Goal: Task Accomplishment & Management: Use online tool/utility

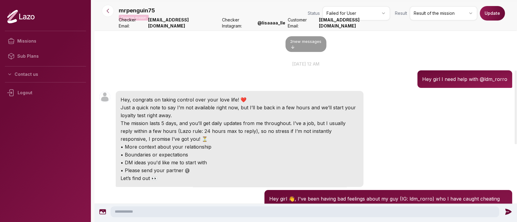
scroll to position [211, 0]
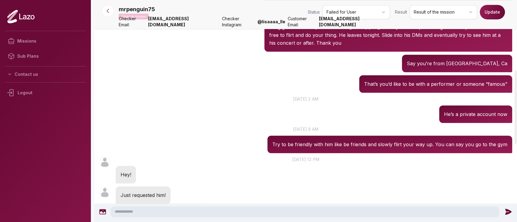
click at [109, 13] on icon at bounding box center [108, 11] width 6 height 6
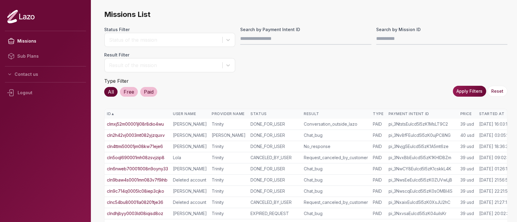
click at [284, 35] on input "Search by Payment Intent ID" at bounding box center [305, 39] width 131 height 12
type input "**********"
click at [475, 94] on button "Apply Filters" at bounding box center [468, 91] width 33 height 11
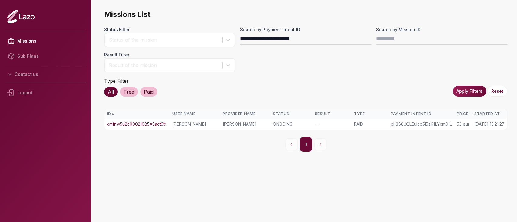
click at [159, 123] on link "cmfnw5u2c00021085x5act9tr" at bounding box center [136, 124] width 59 height 6
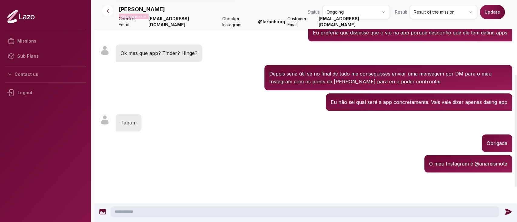
scroll to position [138, 0]
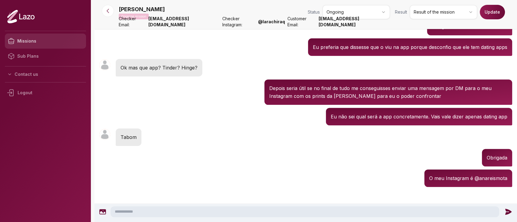
click at [53, 43] on link "Missions" at bounding box center [45, 41] width 81 height 15
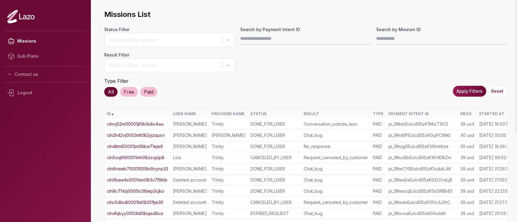
scroll to position [0, 16]
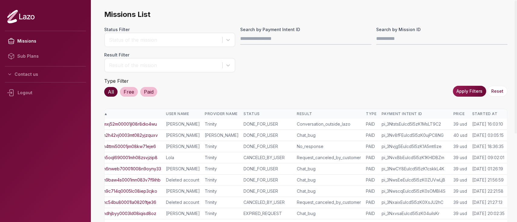
click at [489, 112] on div "Started At" at bounding box center [487, 114] width 33 height 5
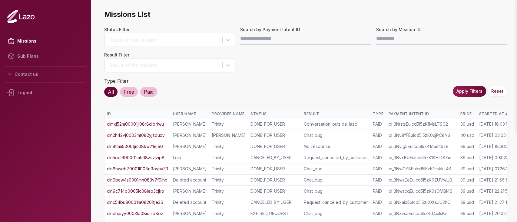
click at [487, 113] on div "Started At ▲" at bounding box center [494, 114] width 33 height 5
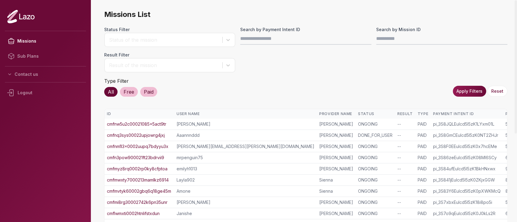
scroll to position [141, 0]
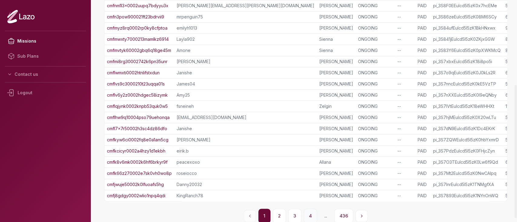
click at [315, 214] on button "4" at bounding box center [310, 216] width 13 height 15
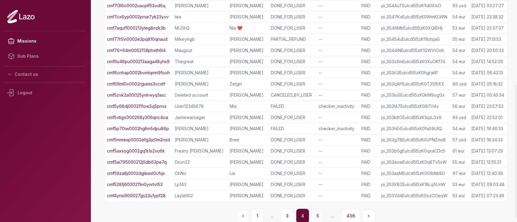
click at [323, 216] on button "5" at bounding box center [317, 216] width 13 height 15
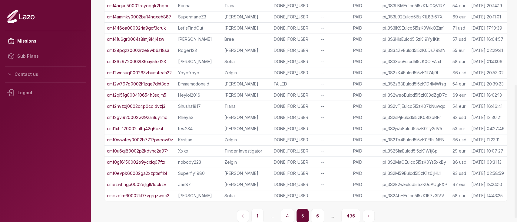
click at [323, 216] on button "6" at bounding box center [317, 216] width 13 height 15
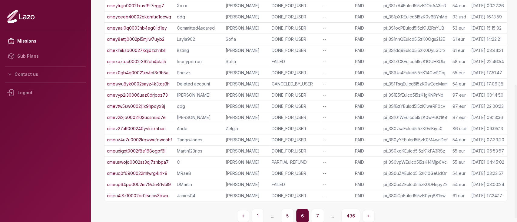
click at [323, 216] on button "7" at bounding box center [317, 216] width 13 height 15
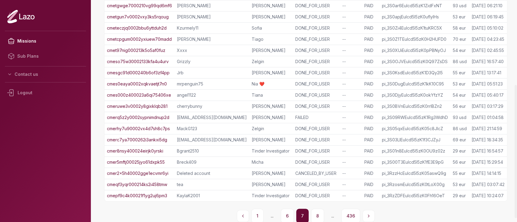
click at [323, 216] on button "8" at bounding box center [317, 216] width 13 height 15
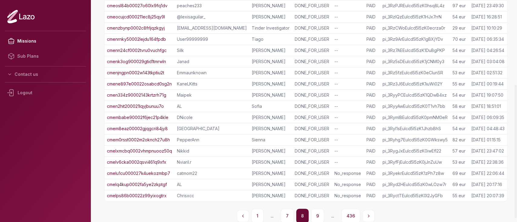
click at [323, 216] on button "9" at bounding box center [317, 216] width 13 height 15
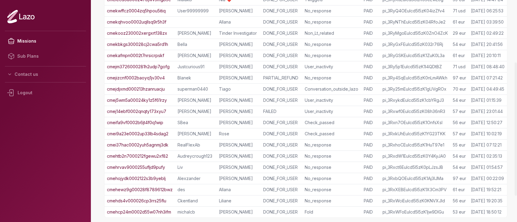
scroll to position [147, 0]
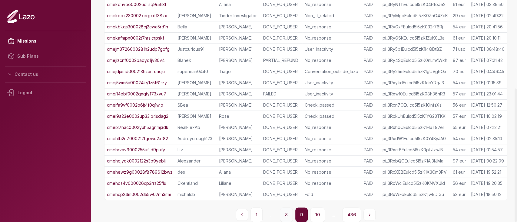
click at [290, 214] on button "8" at bounding box center [286, 215] width 13 height 15
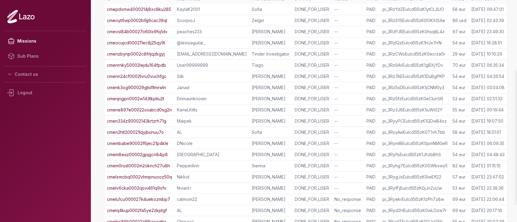
scroll to position [112, 0]
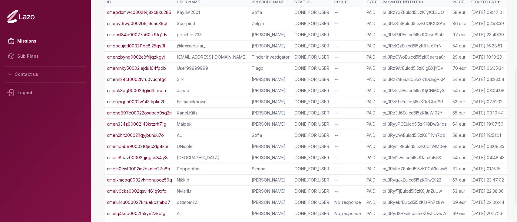
click at [146, 33] on link "cmeosl84b00027o60lx9fq1dv" at bounding box center [137, 35] width 61 height 6
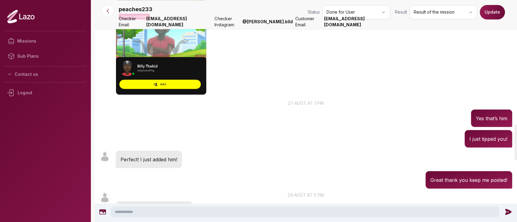
scroll to position [776, 0]
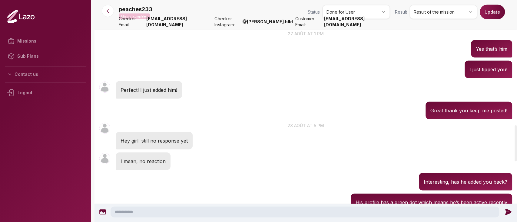
drag, startPoint x: 139, startPoint y: 142, endPoint x: 172, endPoint y: 142, distance: 32.4
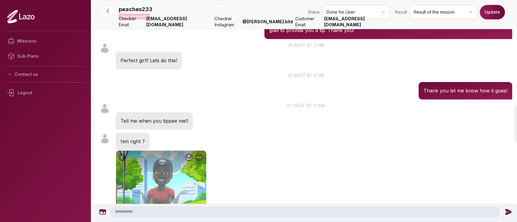
scroll to position [664, 0]
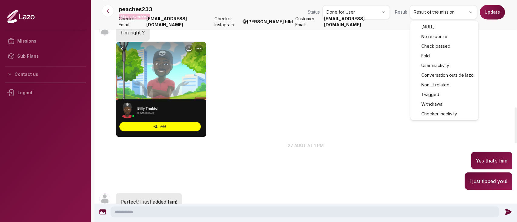
click at [439, 7] on html "Missions Sub Plans Contact us Logout peaches233 Mission completed Status Done f…" at bounding box center [258, 111] width 517 height 222
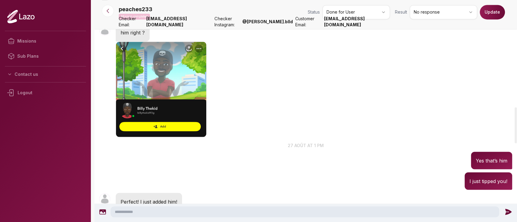
click at [494, 15] on button "Update" at bounding box center [491, 12] width 25 height 15
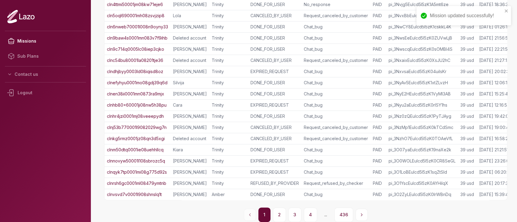
scroll to position [147, 0]
click at [307, 212] on button "4" at bounding box center [310, 215] width 13 height 15
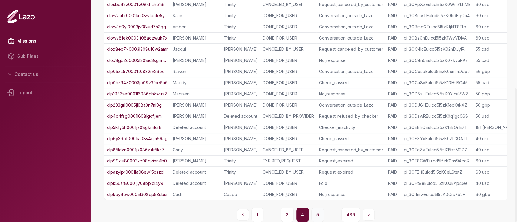
click at [315, 214] on button "5" at bounding box center [317, 215] width 13 height 15
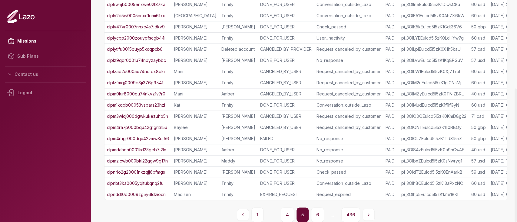
click at [315, 214] on button "6" at bounding box center [317, 215] width 13 height 15
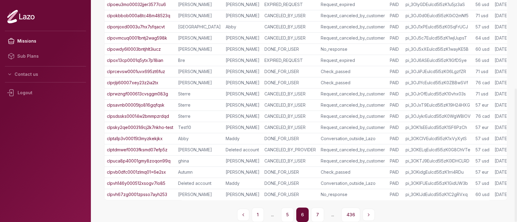
click at [315, 214] on button "7" at bounding box center [317, 215] width 13 height 15
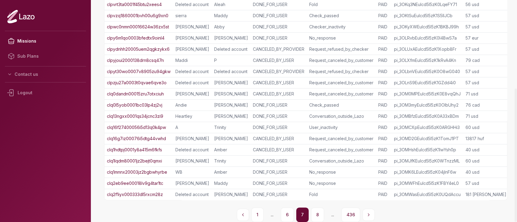
click at [315, 214] on button "8" at bounding box center [317, 215] width 13 height 15
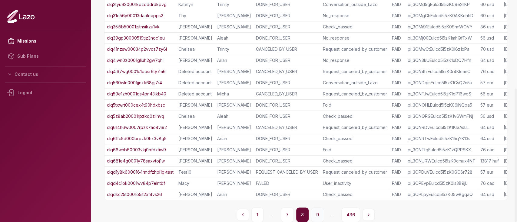
click at [321, 213] on button "9" at bounding box center [317, 215] width 13 height 15
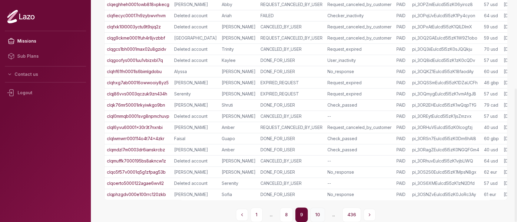
click at [315, 214] on button "10" at bounding box center [317, 215] width 15 height 15
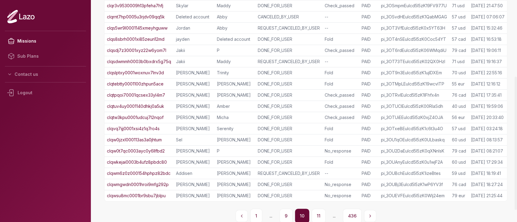
scroll to position [0, 0]
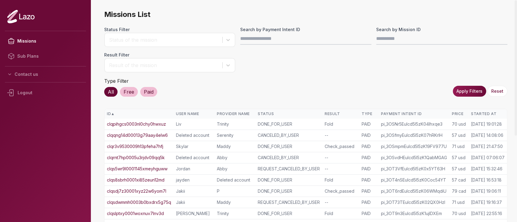
click at [480, 113] on div "Started At" at bounding box center [488, 114] width 34 height 5
click at [480, 113] on div "Started At ▲" at bounding box center [488, 114] width 34 height 5
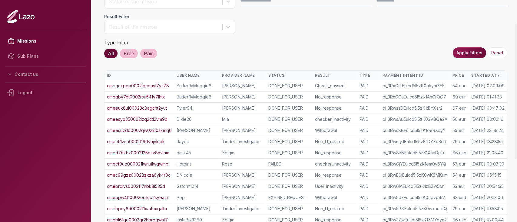
scroll to position [141, 0]
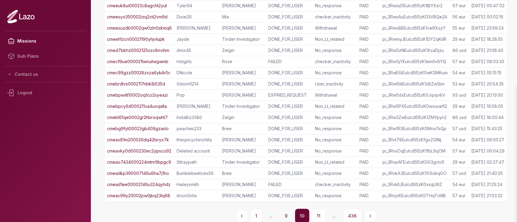
click at [287, 214] on button "9" at bounding box center [285, 216] width 13 height 15
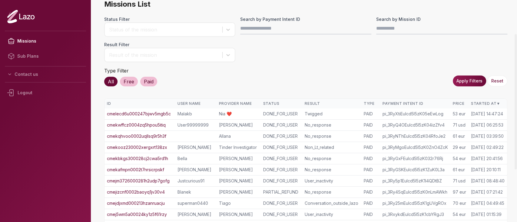
scroll to position [147, 0]
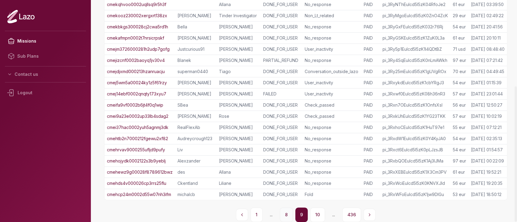
click at [287, 215] on button "8" at bounding box center [286, 215] width 13 height 15
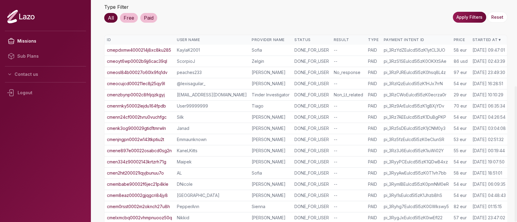
scroll to position [141, 0]
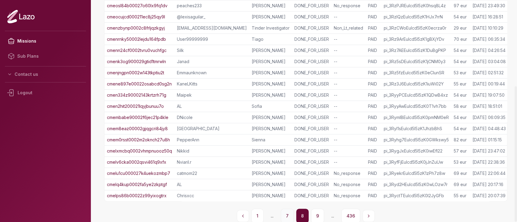
click at [289, 209] on button "7" at bounding box center [287, 216] width 13 height 15
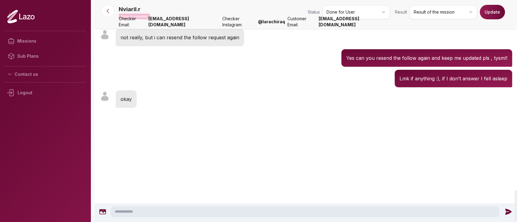
scroll to position [1341, 0]
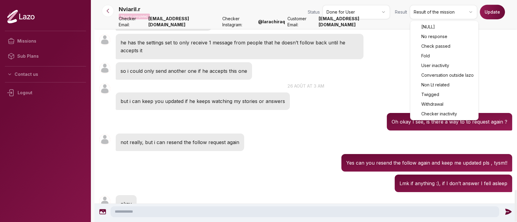
click at [427, 11] on html "Missions Sub Plans Contact us Logout Nviaril.r Mission completed Status Done fo…" at bounding box center [258, 111] width 517 height 222
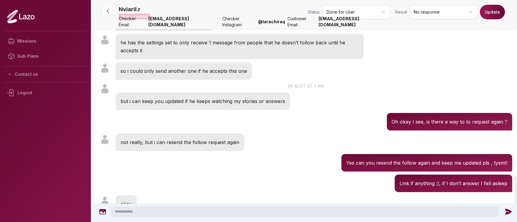
click at [487, 11] on button "Update" at bounding box center [491, 12] width 25 height 15
click at [507, 12] on icon "close" at bounding box center [505, 10] width 3 height 3
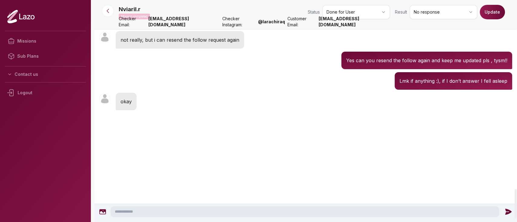
scroll to position [1444, 0]
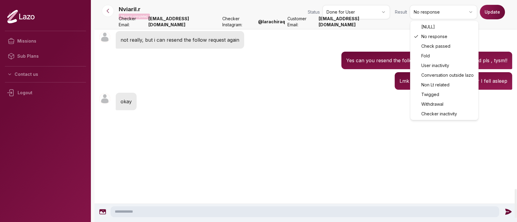
click at [437, 14] on html "Missions Sub Plans Contact us Logout Nviaril.r Mission completed Status Done fo…" at bounding box center [258, 111] width 517 height 222
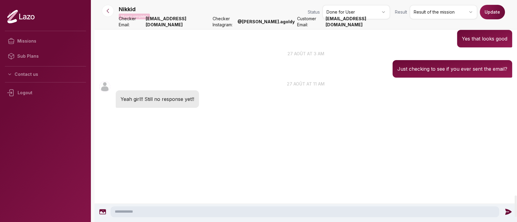
scroll to position [2075, 0]
click at [432, 20] on div "Nikkid Mission completed Status Done for User Result Result of the mission Upda…" at bounding box center [315, 13] width 393 height 17
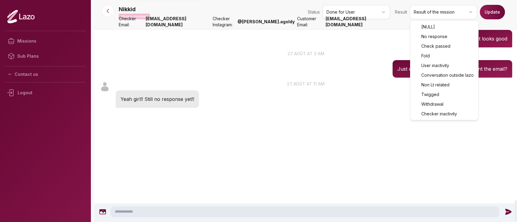
click at [438, 14] on html "Missions Sub Plans Contact us Logout Nikkid Mission completed Status Done for U…" at bounding box center [258, 111] width 517 height 222
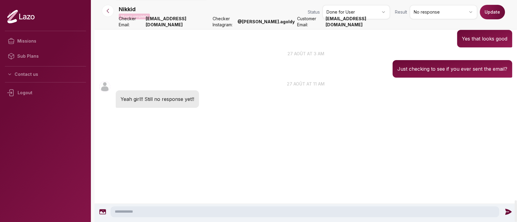
click at [490, 8] on button "Update" at bounding box center [491, 12] width 25 height 15
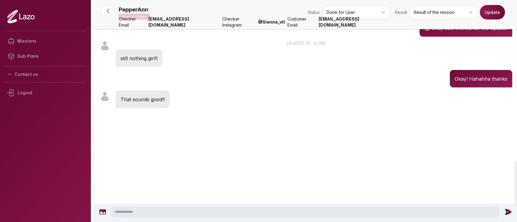
scroll to position [779, 0]
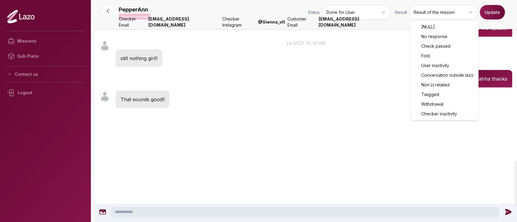
click at [430, 11] on html "Missions Sub Plans Contact us Logout PepperAnn Mission completed Status Done fo…" at bounding box center [258, 111] width 517 height 222
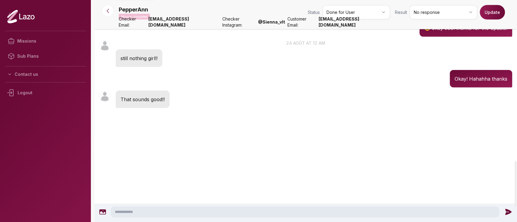
click at [488, 9] on button "Update" at bounding box center [491, 12] width 25 height 15
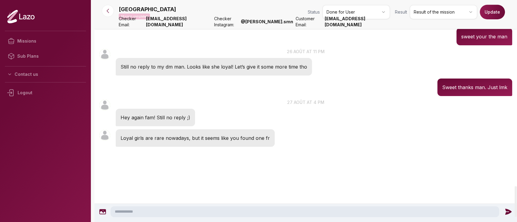
scroll to position [1344, 0]
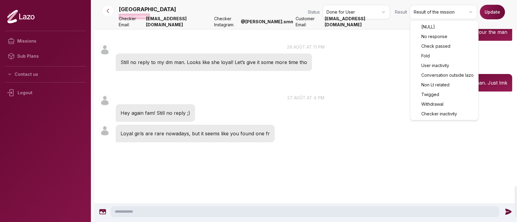
click at [426, 15] on html "Missions Sub Plans Contact us Logout Chewybadmon Mission completed Status Done …" at bounding box center [258, 111] width 517 height 222
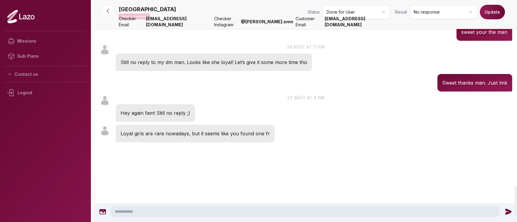
click at [489, 13] on button "Update" at bounding box center [491, 12] width 25 height 15
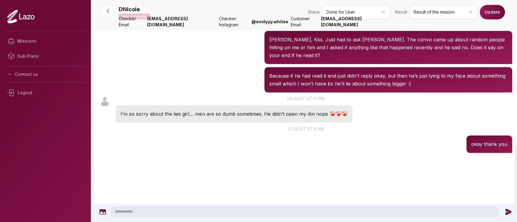
scroll to position [490, 0]
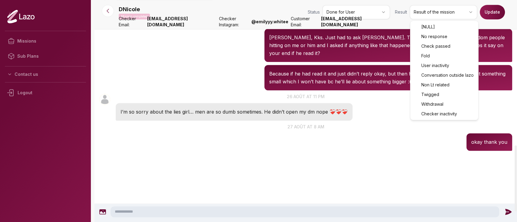
click at [445, 11] on html "Missions Sub Plans Contact us Logout DNicole Mission completed Status Done for …" at bounding box center [258, 111] width 517 height 222
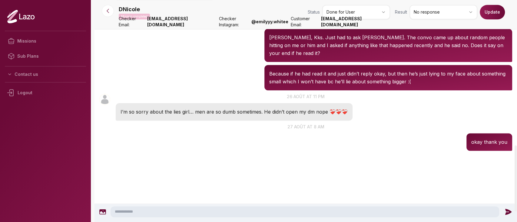
click at [489, 14] on button "Update" at bounding box center [491, 12] width 25 height 15
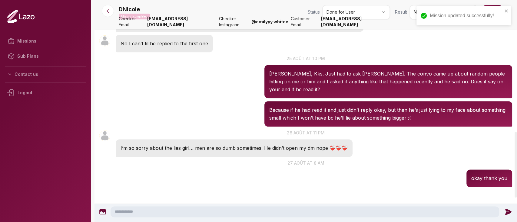
scroll to position [443, 0]
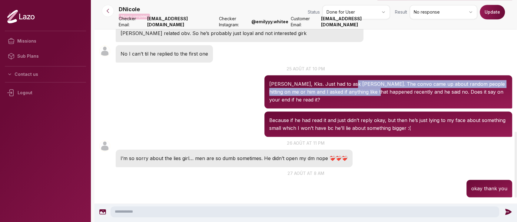
drag, startPoint x: 344, startPoint y: 84, endPoint x: 364, endPoint y: 89, distance: 20.5
click at [364, 89] on p "Gotcha, Kks. Just had to ask lol. The convo came up about random people hitting…" at bounding box center [388, 92] width 238 height 24
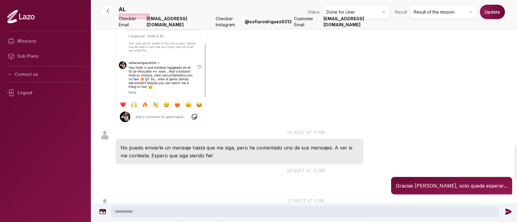
scroll to position [885, 0]
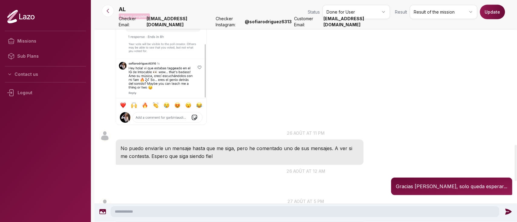
click at [342, 78] on div "AL 23:41" at bounding box center [305, 45] width 422 height 166
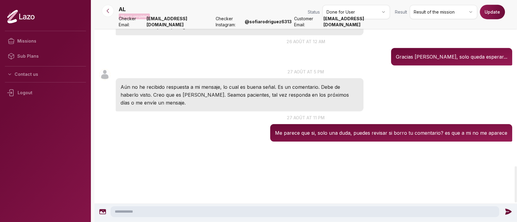
scroll to position [1017, 0]
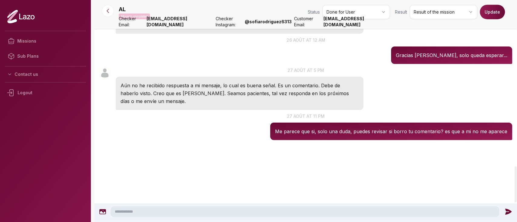
click at [369, 74] on p "27 août at 5 pm" at bounding box center [305, 70] width 422 height 6
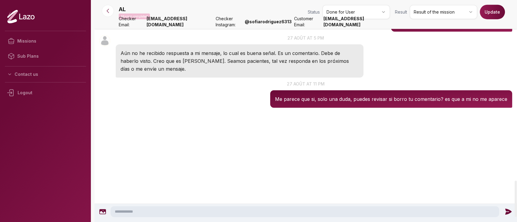
scroll to position [1105, 0]
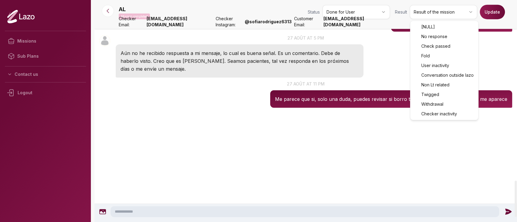
click at [431, 10] on html "Missions Sub Plans Contact us Logout AL Mission completed Status Done for User …" at bounding box center [258, 111] width 517 height 222
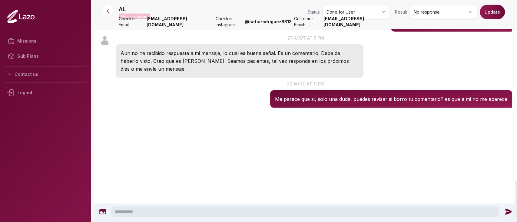
click at [484, 17] on button "Update" at bounding box center [491, 12] width 25 height 15
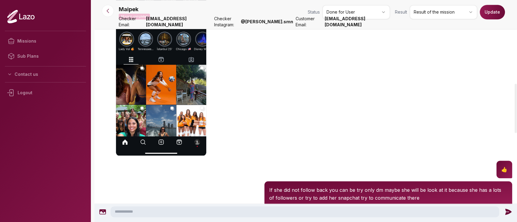
scroll to position [337, 0]
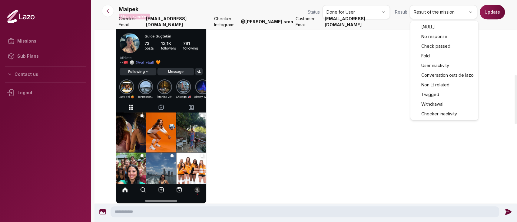
click at [436, 13] on html "Missions Sub Plans Contact us Logout Maipek Mission completed Status Done for U…" at bounding box center [258, 111] width 517 height 222
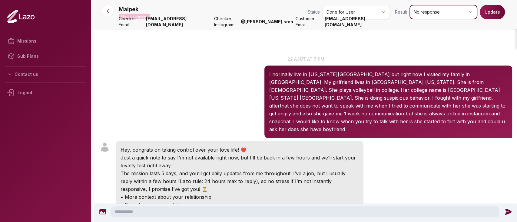
scroll to position [0, 0]
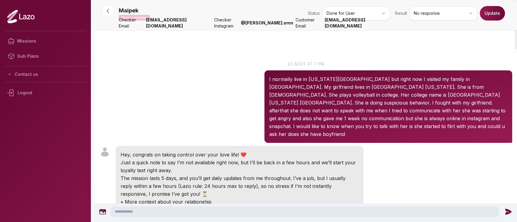
click at [491, 15] on button "Update" at bounding box center [491, 13] width 25 height 15
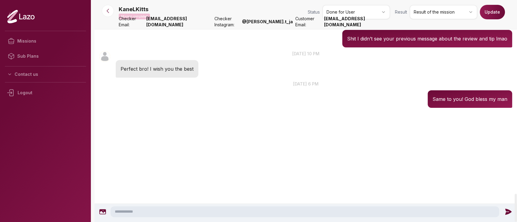
scroll to position [1526, 0]
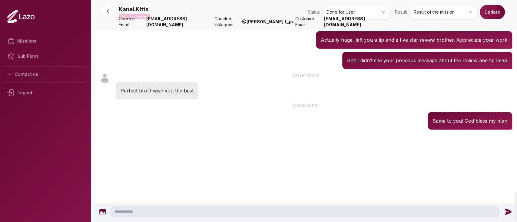
drag, startPoint x: 149, startPoint y: 131, endPoint x: 198, endPoint y: 129, distance: 48.5
click at [198, 14] on p "Hey [PERSON_NAME], just to let u know that she blocked me" at bounding box center [191, 10] width 143 height 8
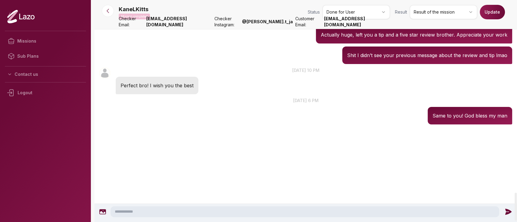
scroll to position [1532, 0]
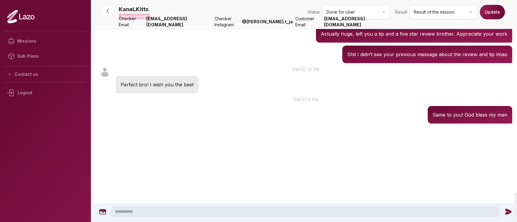
click at [198, 12] on div "Hey [PERSON_NAME], just to let u know that she blocked me" at bounding box center [192, 4] width 153 height 18
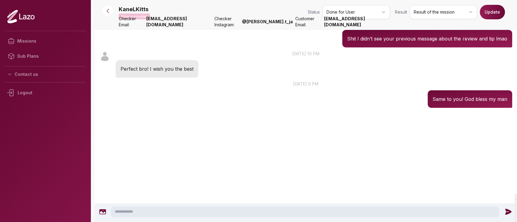
scroll to position [1529, 0]
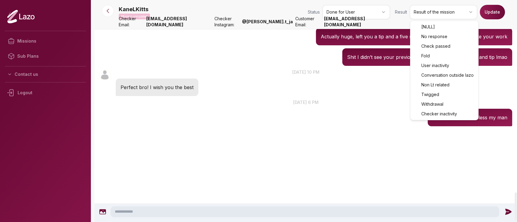
click at [424, 9] on html "Missions Sub Plans Contact us Logout KaneLKitts Mission completed Status Done f…" at bounding box center [258, 111] width 517 height 222
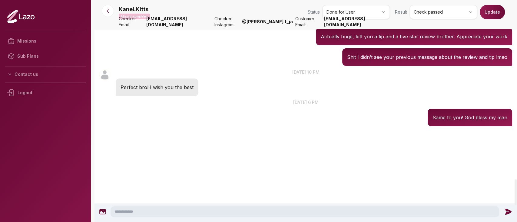
click at [487, 15] on button "Update" at bounding box center [491, 12] width 25 height 15
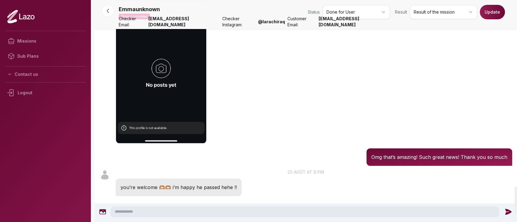
scroll to position [1601, 0]
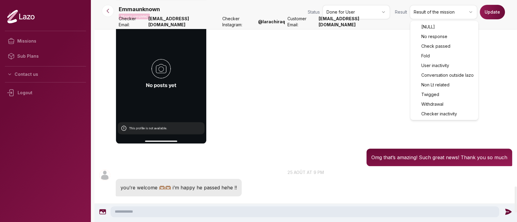
click at [424, 19] on html "Missions Sub Plans Contact us Logout Emmaunknown Mission completed Status Done …" at bounding box center [258, 111] width 517 height 222
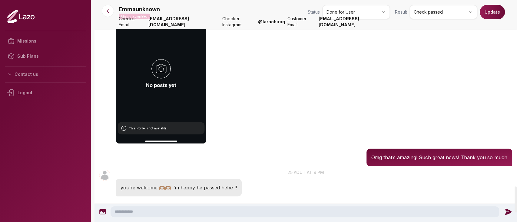
click at [498, 10] on button "Update" at bounding box center [491, 12] width 25 height 15
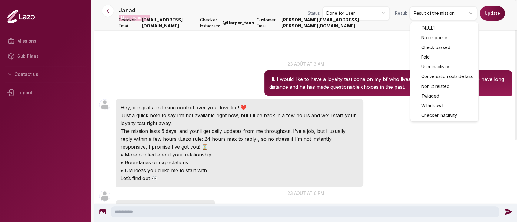
click at [434, 11] on html "Missions Sub Plans Contact us Logout Janad Mission completed Status Done for Us…" at bounding box center [258, 111] width 517 height 222
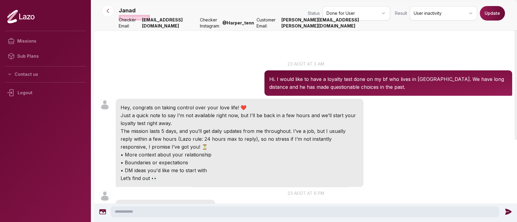
click at [486, 15] on button "Update" at bounding box center [491, 13] width 25 height 15
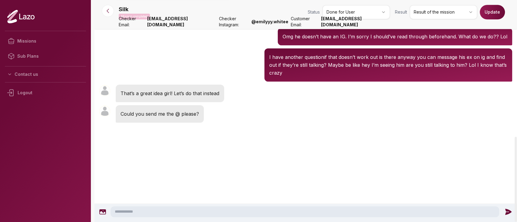
scroll to position [358, 0]
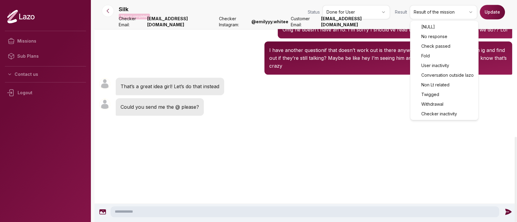
click at [441, 16] on html "Missions Sub Plans Contact us Logout Silk Mission completed Status Done for Use…" at bounding box center [258, 111] width 517 height 222
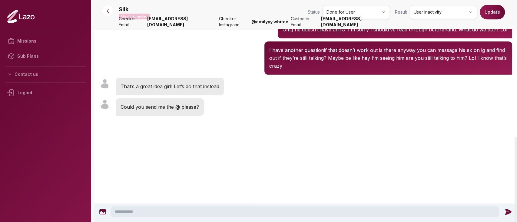
click at [493, 11] on button "Update" at bounding box center [491, 12] width 25 height 15
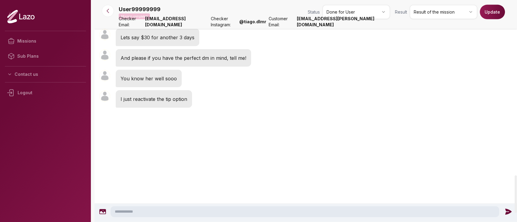
scroll to position [1030, 0]
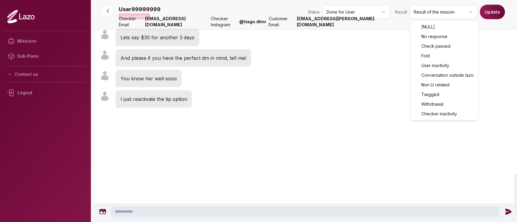
click at [451, 13] on html "Missions Sub Plans Contact us Logout User99999999 Mission completed Status Done…" at bounding box center [258, 111] width 517 height 222
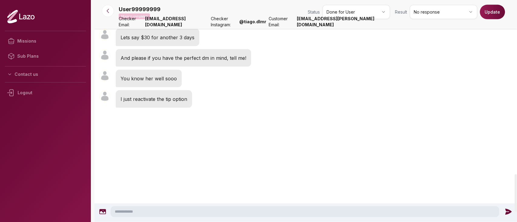
click at [489, 17] on button "Update" at bounding box center [491, 12] width 25 height 15
click at [494, 12] on button "Update" at bounding box center [491, 12] width 25 height 15
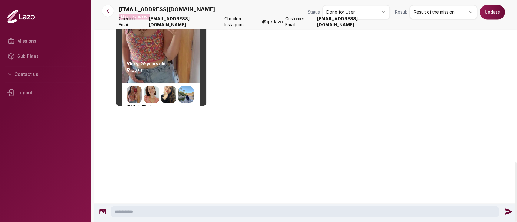
scroll to position [900, 0]
click at [422, 11] on html "Missions Sub Plans Contact us Logout [EMAIL_ADDRESS][DOMAIN_NAME] Mission compl…" at bounding box center [258, 111] width 517 height 222
click at [491, 13] on button "Update" at bounding box center [491, 12] width 25 height 15
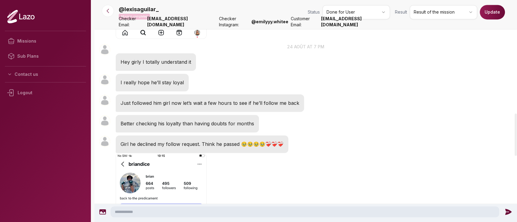
scroll to position [594, 0]
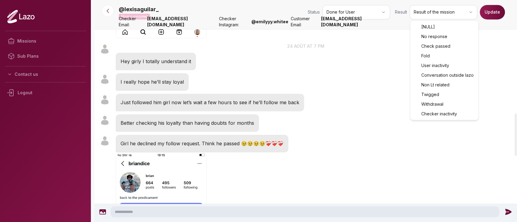
click at [437, 13] on html "Missions Sub Plans Contact us Logout @lexisaguilar_ Mission completed Status Do…" at bounding box center [258, 111] width 517 height 222
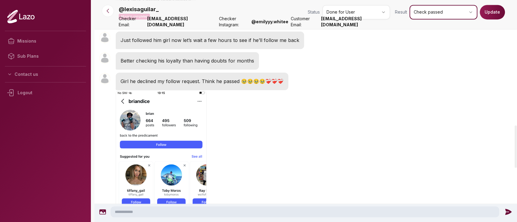
scroll to position [657, 0]
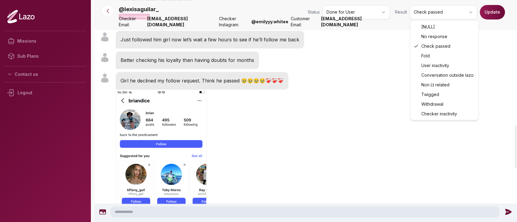
click at [449, 13] on html "Missions Sub Plans Contact us Logout @lexisaguilar_ Mission completed Status Do…" at bounding box center [258, 111] width 517 height 222
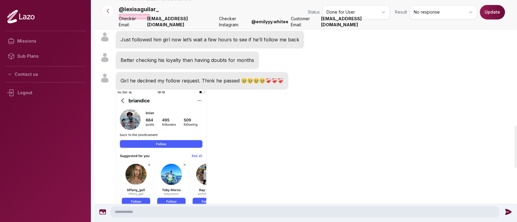
click at [494, 8] on button "Update" at bounding box center [491, 12] width 25 height 15
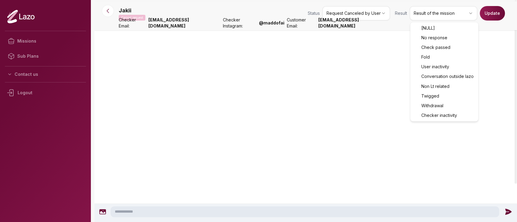
click at [433, 12] on html "Missions Sub Plans Contact us Logout Jakii Cancel request Status Request Cancel…" at bounding box center [258, 111] width 517 height 222
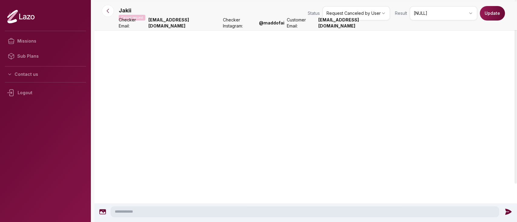
click at [491, 16] on button "Update" at bounding box center [491, 13] width 25 height 15
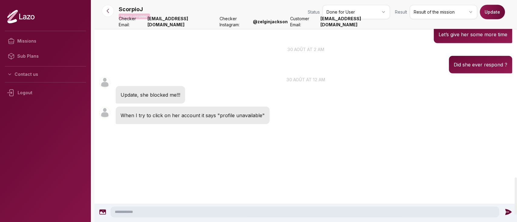
scroll to position [1100, 0]
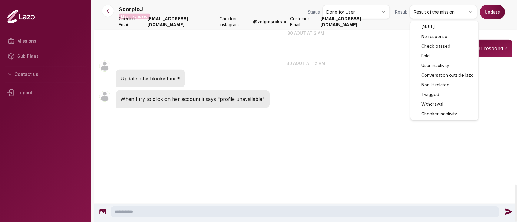
click at [425, 11] on html "Missions Sub Plans Contact us Logout ScorpioJ Mission completed Status Done for…" at bounding box center [258, 111] width 517 height 222
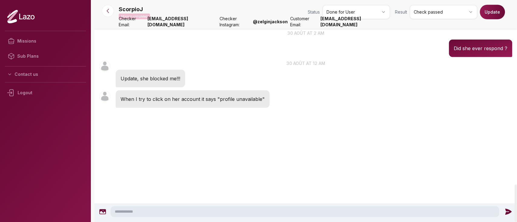
click at [487, 14] on button "Update" at bounding box center [491, 12] width 25 height 15
click at [425, 76] on div "ScorpioJ 00:37 30 août at 12 am Update, she blocked me!!!" at bounding box center [305, 74] width 422 height 30
click at [506, 13] on icon "close" at bounding box center [506, 10] width 4 height 5
click at [466, 15] on body "Mission updated successfully! Missions Sub Plans Contact us Logout ScorpioJ Mis…" at bounding box center [258, 111] width 517 height 222
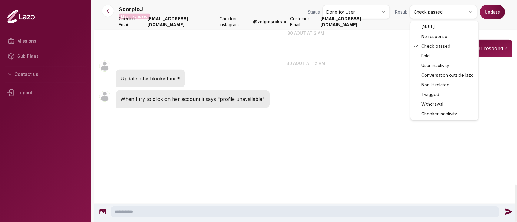
click at [460, 13] on html "Missions Sub Plans Contact us Logout ScorpioJ Mission completed Status Done for…" at bounding box center [258, 111] width 517 height 222
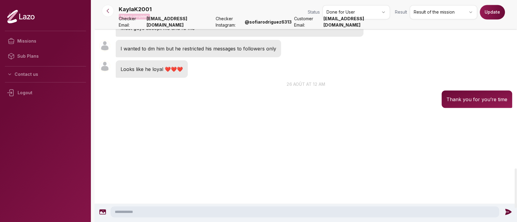
scroll to position [964, 0]
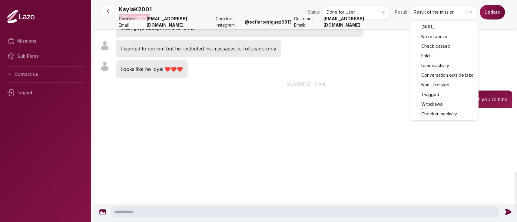
click at [428, 15] on html "Missions Sub Plans Contact us Logout KaylaK2001 Mission completed Status Done f…" at bounding box center [258, 111] width 517 height 222
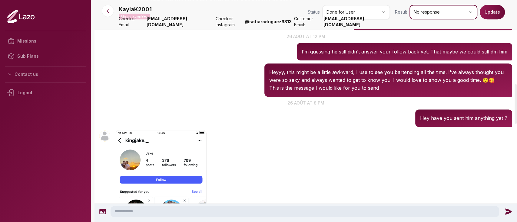
scroll to position [472, 0]
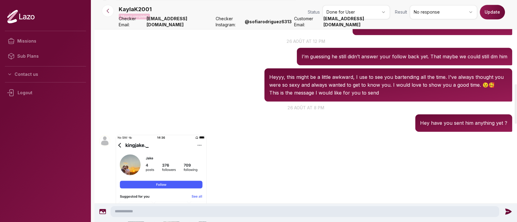
click at [494, 17] on button "Update" at bounding box center [491, 12] width 25 height 15
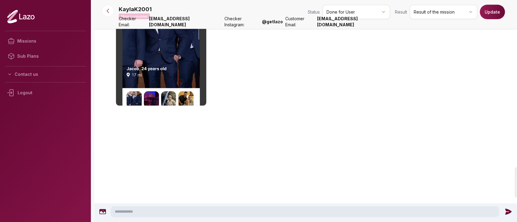
scroll to position [1232, 0]
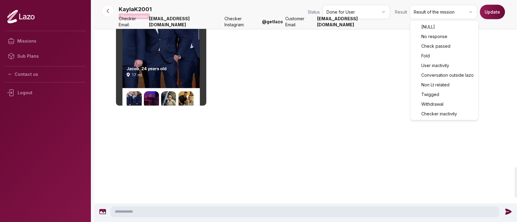
click at [422, 14] on html "Missions Sub Plans Contact us Logout KaylaK2001 Mission completed Status Done f…" at bounding box center [258, 111] width 517 height 222
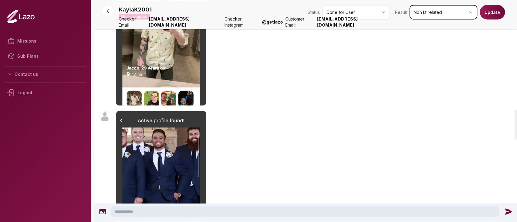
scroll to position [744, 0]
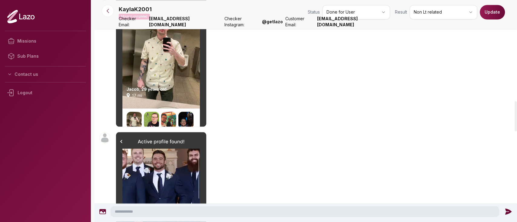
click at [488, 17] on button "Update" at bounding box center [491, 12] width 25 height 15
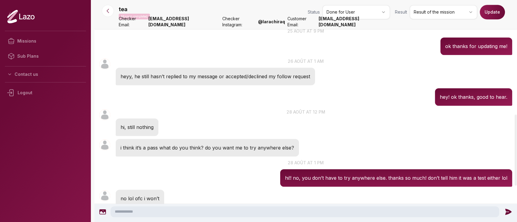
scroll to position [358, 0]
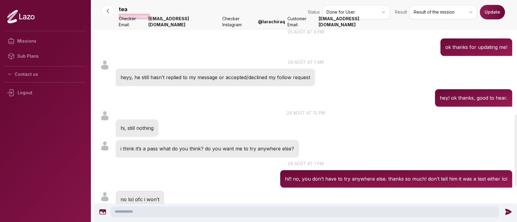
drag, startPoint x: 341, startPoint y: 100, endPoint x: 315, endPoint y: 106, distance: 27.3
click at [315, 110] on p "28 août at 12 pm" at bounding box center [305, 113] width 422 height 6
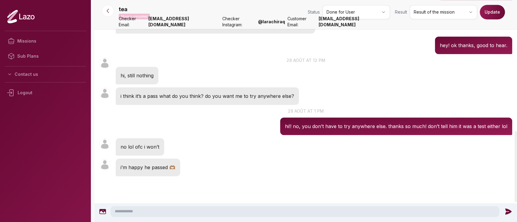
scroll to position [412, 0]
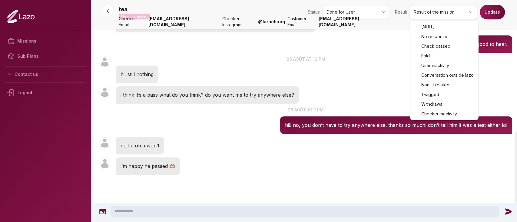
click at [418, 10] on html "Missions Sub Plans Contact us Logout tea Mission completed Status Done for User…" at bounding box center [258, 111] width 517 height 222
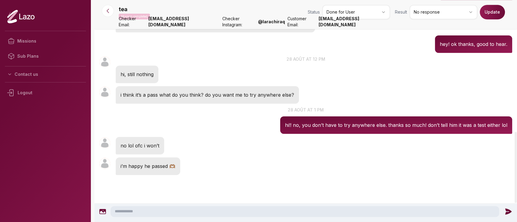
click at [484, 17] on button "Update" at bounding box center [491, 12] width 25 height 15
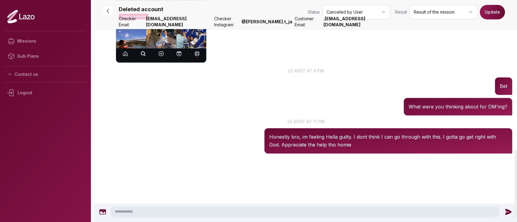
scroll to position [498, 0]
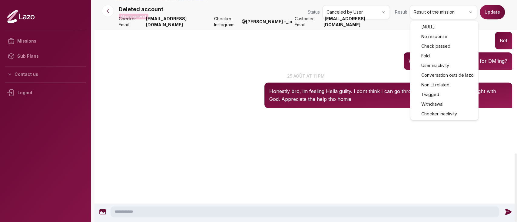
click at [436, 8] on html "Missions Sub Plans Contact us Logout Deleted account Mission canceled Status Ca…" at bounding box center [258, 111] width 517 height 222
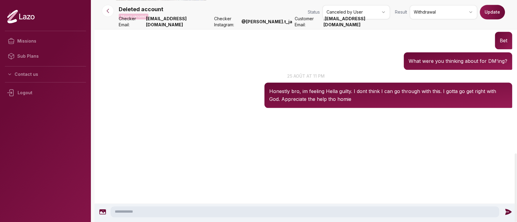
click at [493, 11] on button "Update" at bounding box center [491, 12] width 25 height 15
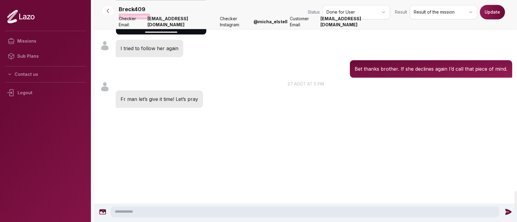
scroll to position [2357, 0]
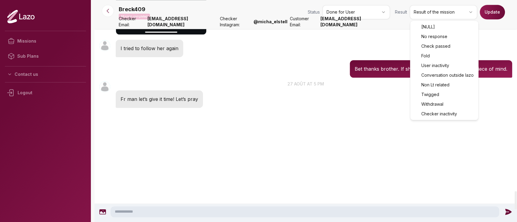
click at [461, 13] on html "Missions Sub Plans Contact us Logout Breck409 Mission completed Status Done for…" at bounding box center [258, 111] width 517 height 222
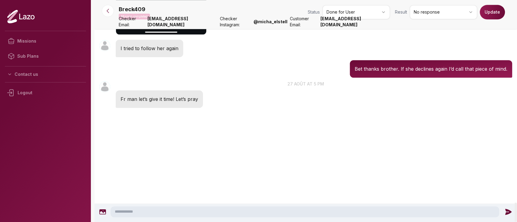
click at [485, 18] on button "Update" at bounding box center [491, 12] width 25 height 15
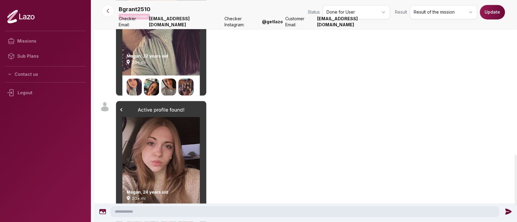
scroll to position [671, 0]
click at [438, 16] on html "Missions Sub Plans Contact us Logout Bgrant2510 Mission completed Status Done f…" at bounding box center [258, 111] width 517 height 222
click at [491, 10] on button "Update" at bounding box center [491, 12] width 25 height 15
click at [444, 15] on html "Missions Sub Plans Contact us Logout Bgrant2510 Mission completed Status Done f…" at bounding box center [258, 111] width 517 height 222
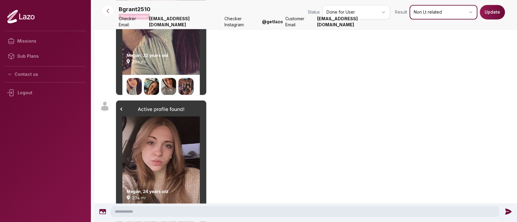
click at [500, 14] on html "Missions Sub Plans Contact us Logout Bgrant2510 Mission completed Status Done f…" at bounding box center [258, 111] width 517 height 222
click at [500, 14] on button "Update" at bounding box center [491, 12] width 25 height 15
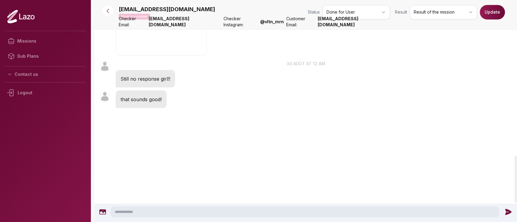
scroll to position [736, 0]
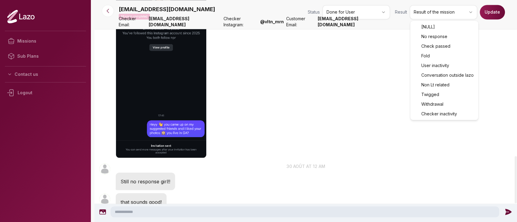
click at [430, 8] on html "Missions Sub Plans Contact us Logout [EMAIL_ADDRESS][DOMAIN_NAME] Mission compl…" at bounding box center [258, 111] width 517 height 222
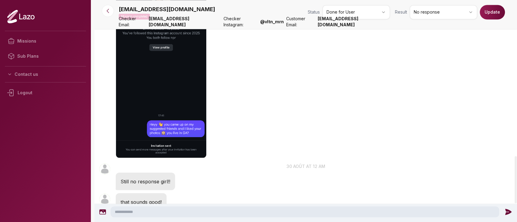
click at [487, 11] on button "Update" at bounding box center [491, 12] width 25 height 15
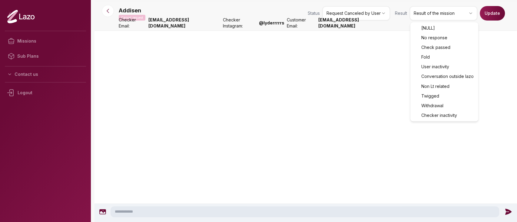
click at [433, 12] on html "Missions Sub Plans Contact us Logout Addisen Cancel request Status Request Canc…" at bounding box center [258, 111] width 517 height 222
click at [473, 14] on html "Missions Sub Plans Contact us Logout Addisen Cancel request Status Request Canc…" at bounding box center [258, 111] width 517 height 222
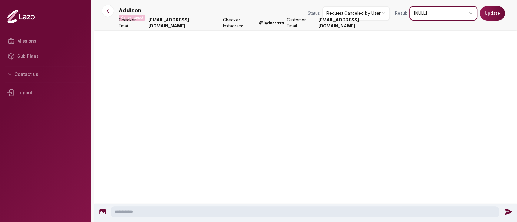
click at [487, 14] on html "Missions Sub Plans Contact us Logout Addisen Cancel request Status Request Canc…" at bounding box center [258, 111] width 517 height 222
click at [487, 14] on button "Update" at bounding box center [491, 13] width 25 height 15
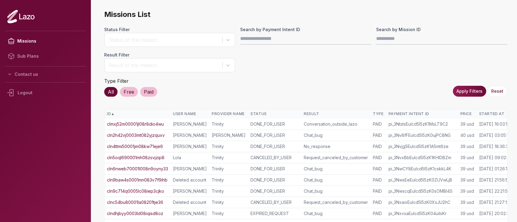
scroll to position [0, 16]
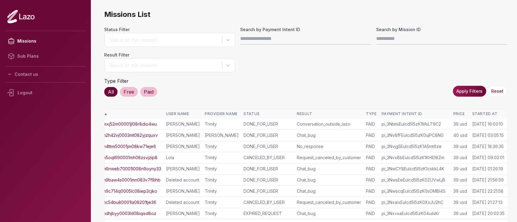
click at [482, 110] on th "Started At" at bounding box center [488, 114] width 38 height 10
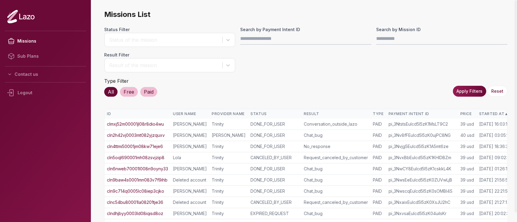
click at [482, 110] on th "Started At ▲" at bounding box center [495, 114] width 38 height 10
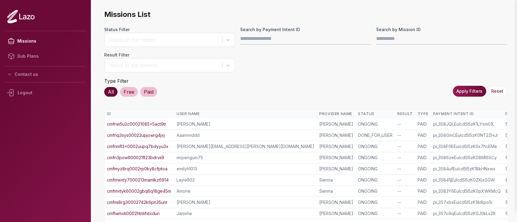
scroll to position [141, 0]
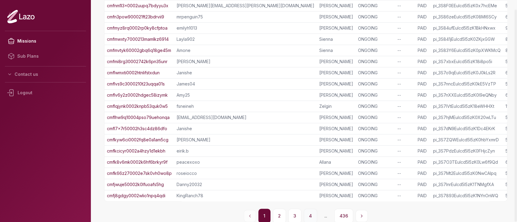
drag, startPoint x: 317, startPoint y: 217, endPoint x: 314, endPoint y: 216, distance: 3.1
click at [314, 216] on div "1 2 3 4 ... 436" at bounding box center [305, 216] width 403 height 15
click at [314, 216] on button "4" at bounding box center [310, 216] width 13 height 15
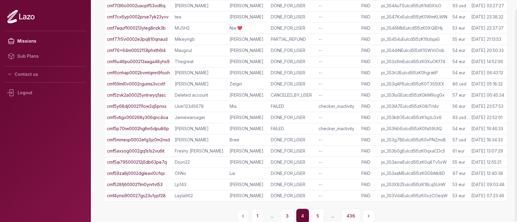
click at [314, 216] on button "5" at bounding box center [317, 216] width 13 height 15
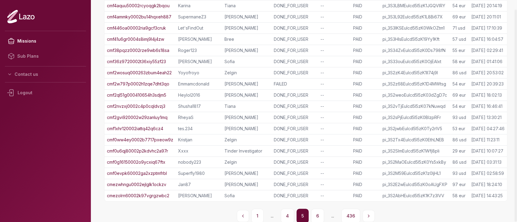
click at [314, 216] on button "6" at bounding box center [317, 216] width 13 height 15
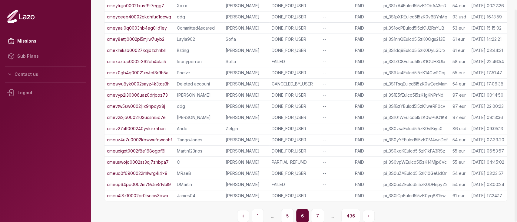
click at [314, 216] on button "7" at bounding box center [317, 216] width 13 height 15
